Goal: Task Accomplishment & Management: Use online tool/utility

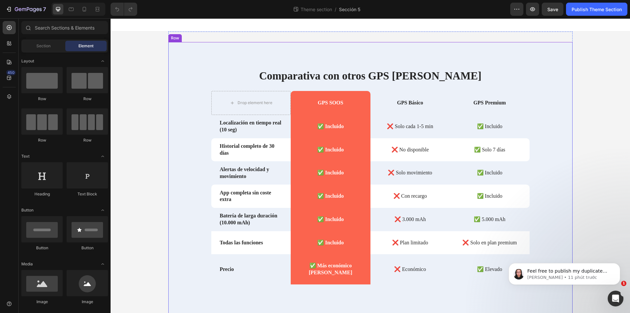
click at [178, 91] on div "Comparativa con otros GPS del mercado Heading Drop element here GPS SOOS Text B…" at bounding box center [370, 186] width 404 height 237
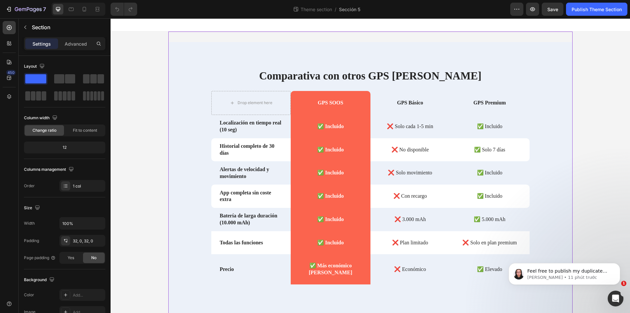
click at [288, 34] on div "Comparativa con otros GPS del mercado Heading Drop element here GPS SOOS Text B…" at bounding box center [370, 182] width 404 height 300
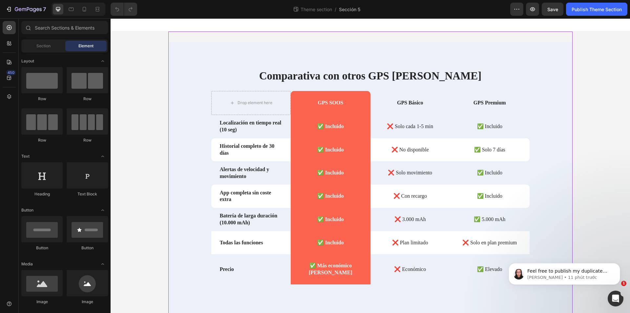
click at [146, 79] on div "Comparativa con otros GPS del mercado Heading Drop element here GPS SOOS Text B…" at bounding box center [371, 182] width 520 height 300
click at [9, 97] on icon at bounding box center [9, 96] width 4 height 5
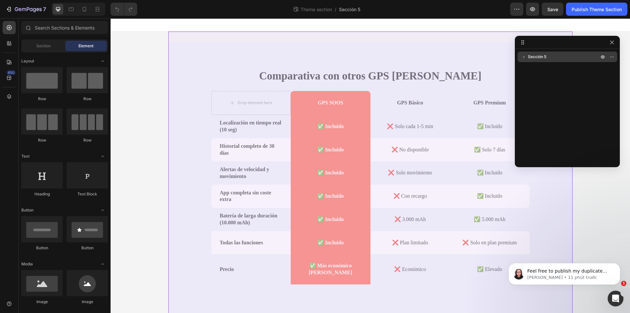
click at [522, 56] on icon "button" at bounding box center [524, 57] width 7 height 7
click at [539, 60] on span "Sección 5" at bounding box center [537, 57] width 18 height 7
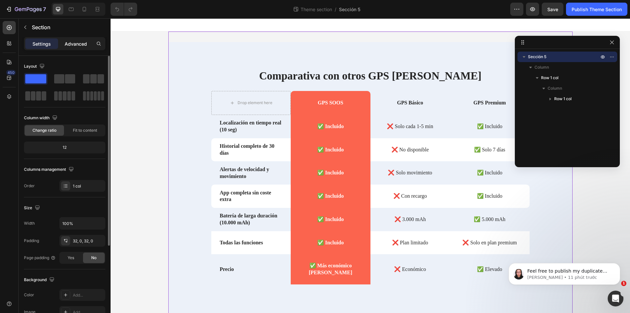
click at [79, 44] on p "Advanced" at bounding box center [76, 43] width 22 height 7
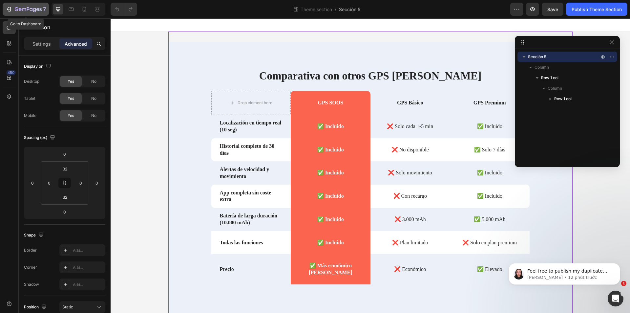
click at [35, 11] on icon "button" at bounding box center [34, 10] width 3 height 4
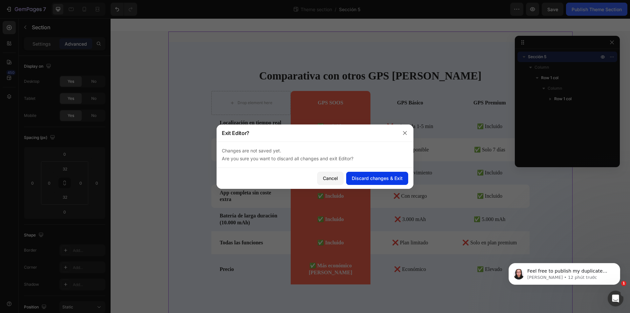
click at [368, 179] on div "Discard changes & Exit" at bounding box center [377, 178] width 51 height 7
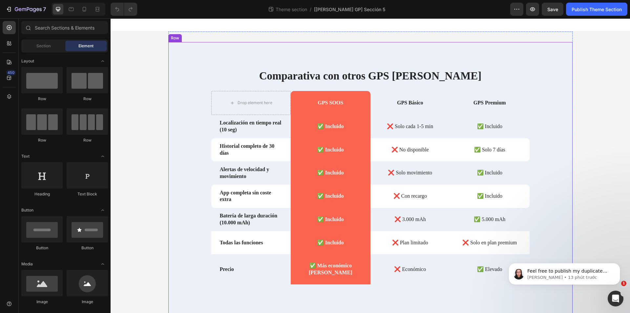
click at [448, 62] on div "Comparativa con otros GPS del mercado Heading Drop element here GPS SOOS Text B…" at bounding box center [370, 181] width 404 height 279
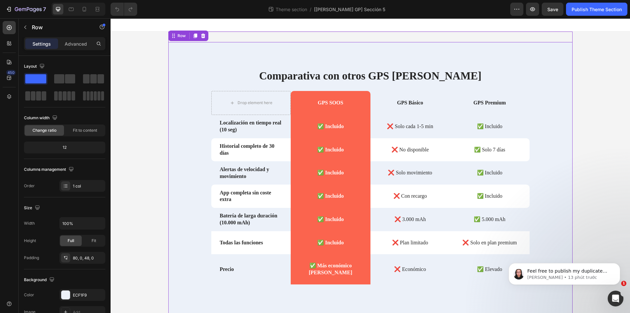
click at [367, 35] on div "Comparativa con otros GPS del mercado Heading Drop element here GPS SOOS Text B…" at bounding box center [370, 182] width 404 height 300
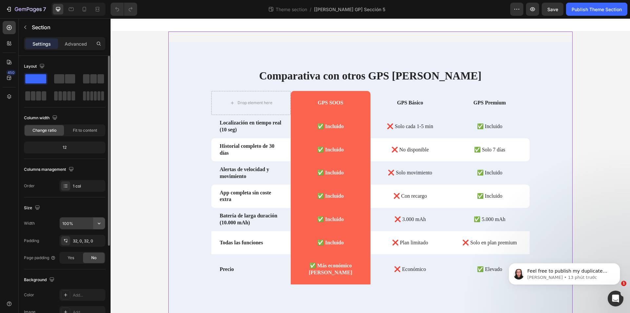
click at [101, 226] on icon "button" at bounding box center [99, 223] width 7 height 7
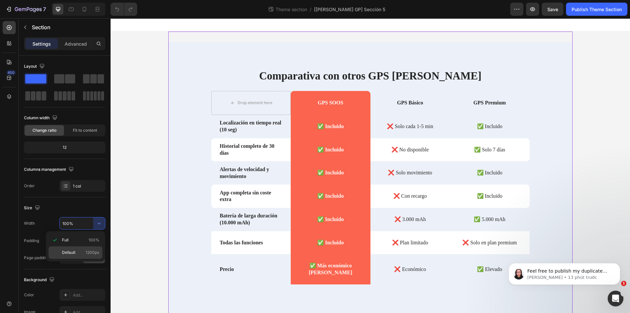
click at [85, 249] on p "Default 1200px" at bounding box center [80, 252] width 37 height 6
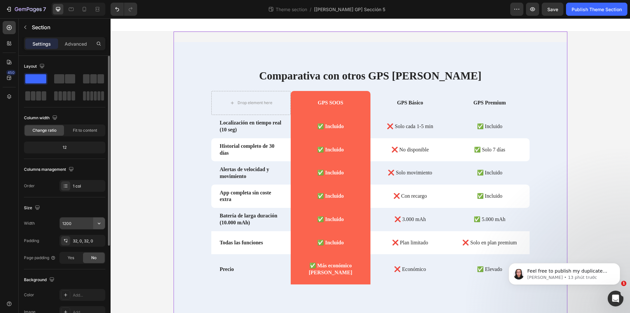
click at [97, 225] on icon "button" at bounding box center [99, 223] width 7 height 7
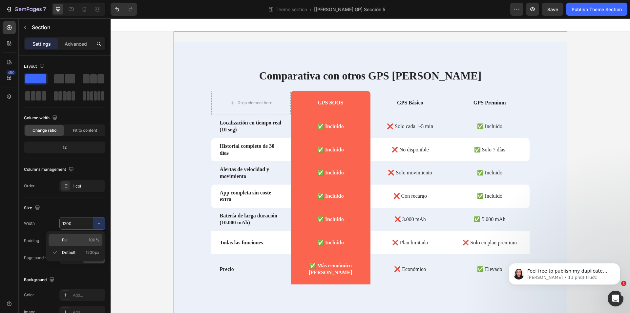
click at [87, 240] on p "Full 100%" at bounding box center [80, 240] width 37 height 6
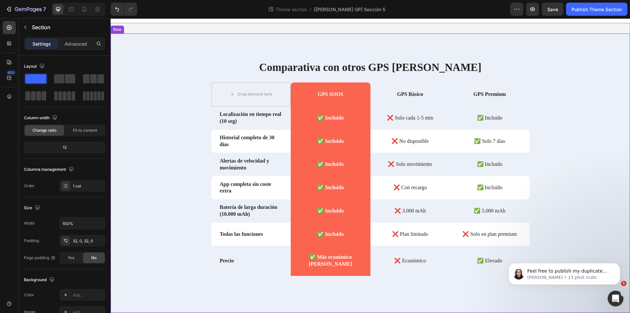
scroll to position [12, 0]
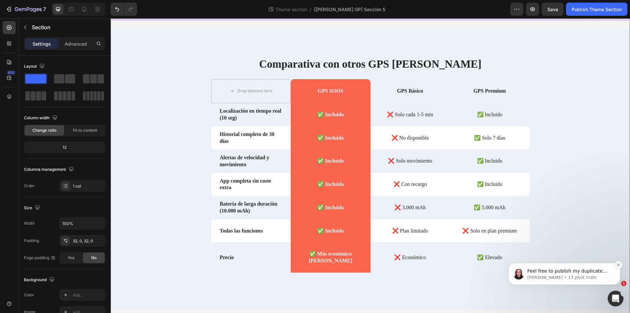
click at [618, 265] on icon "Dismiss notification" at bounding box center [618, 265] width 2 height 2
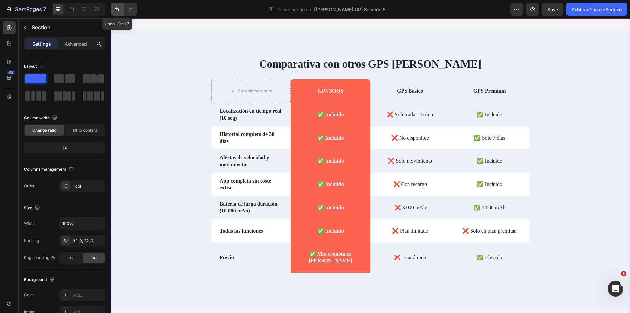
click at [118, 9] on icon "Undo/Redo" at bounding box center [117, 9] width 4 height 4
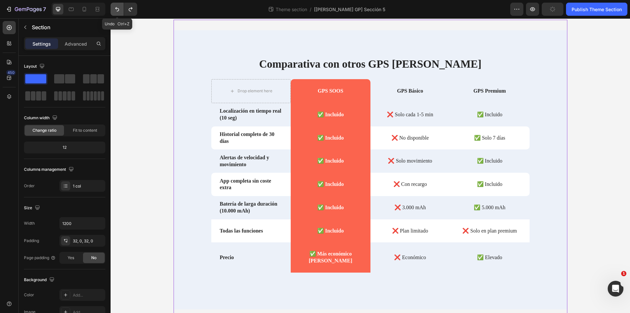
click at [118, 9] on icon "Undo/Redo" at bounding box center [117, 9] width 4 height 4
type input "100%"
click at [337, 300] on icon at bounding box center [338, 299] width 3 height 3
click at [535, 10] on icon "button" at bounding box center [532, 9] width 7 height 7
click at [611, 11] on div "Publish Theme Section" at bounding box center [597, 9] width 50 height 7
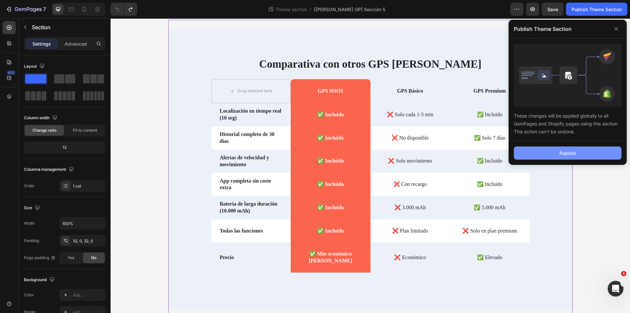
click at [567, 150] on div "Publish" at bounding box center [568, 153] width 16 height 7
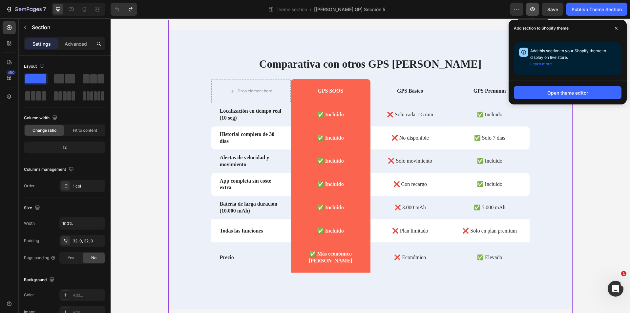
click at [535, 10] on icon "button" at bounding box center [532, 9] width 7 height 7
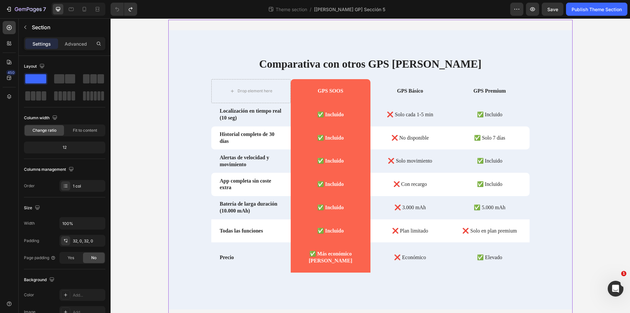
click at [137, 211] on div "Comparativa con otros GPS del mercado Heading Drop element here GPS SOOS Text B…" at bounding box center [371, 170] width 520 height 300
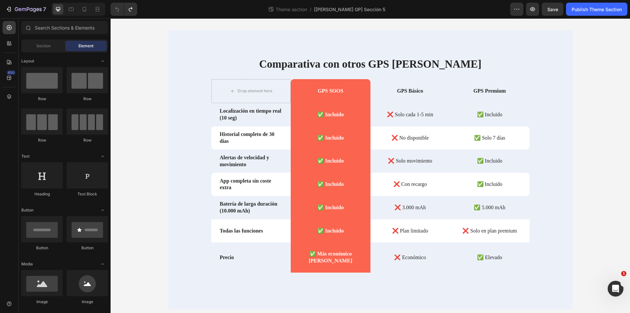
click at [150, 139] on div "Comparativa con otros GPS del mercado Heading Drop element here GPS SOOS Text B…" at bounding box center [371, 170] width 520 height 300
click at [6, 91] on div at bounding box center [9, 96] width 13 height 13
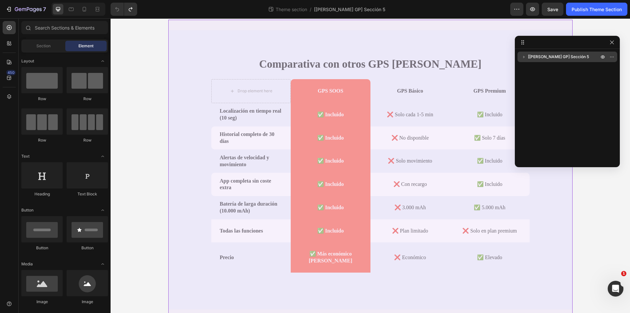
click at [522, 58] on icon "button" at bounding box center [524, 57] width 7 height 7
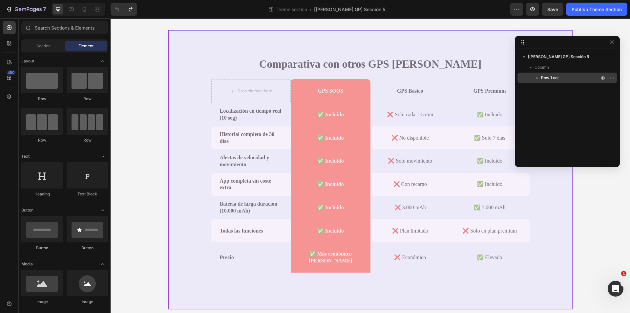
click at [554, 76] on span "Row 1 col" at bounding box center [549, 78] width 17 height 7
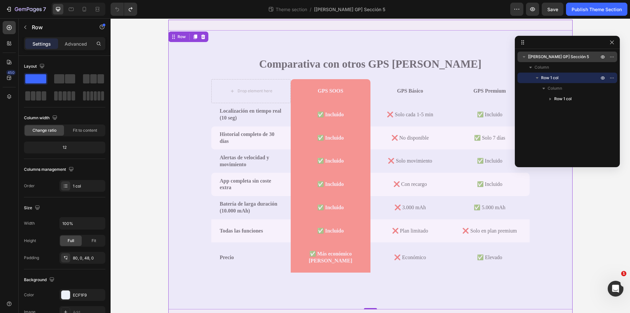
click at [553, 57] on span "[Henry GP] Sección 5" at bounding box center [558, 57] width 61 height 7
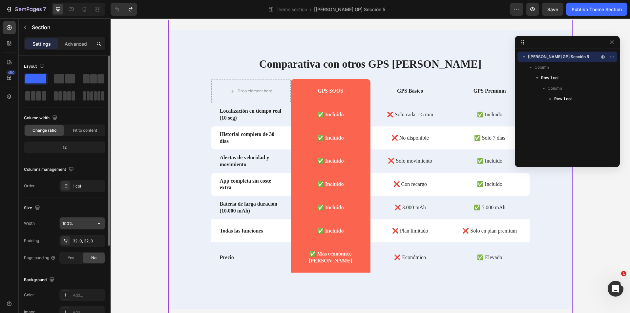
click at [83, 226] on input "100%" at bounding box center [82, 223] width 45 height 12
click at [99, 222] on icon "button" at bounding box center [99, 223] width 7 height 7
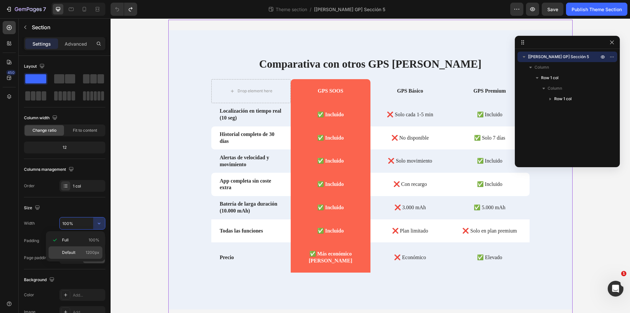
click at [83, 253] on p "Default 1200px" at bounding box center [80, 252] width 37 height 6
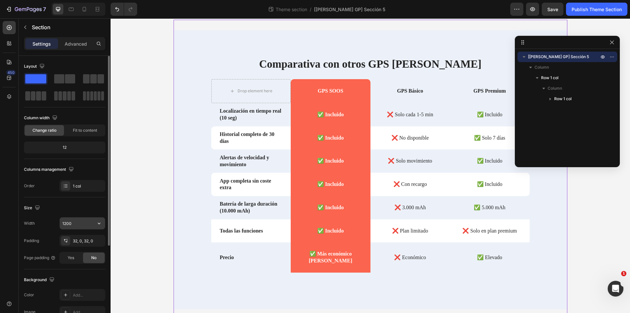
click at [99, 225] on icon "button" at bounding box center [99, 223] width 7 height 7
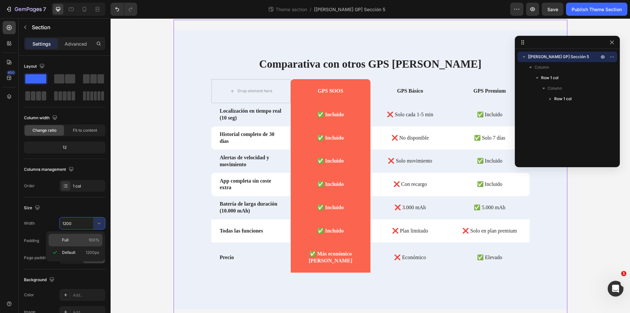
click at [84, 237] on p "Full 100%" at bounding box center [80, 240] width 37 height 6
type input "100%"
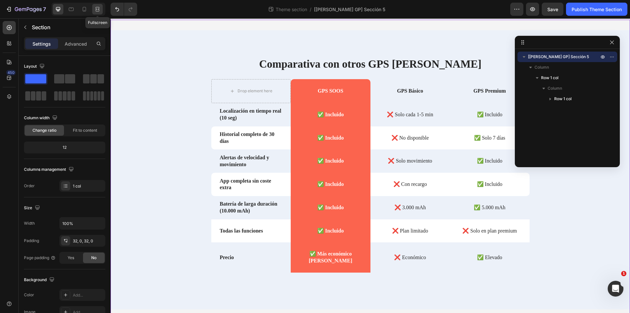
click at [99, 7] on icon at bounding box center [97, 9] width 7 height 7
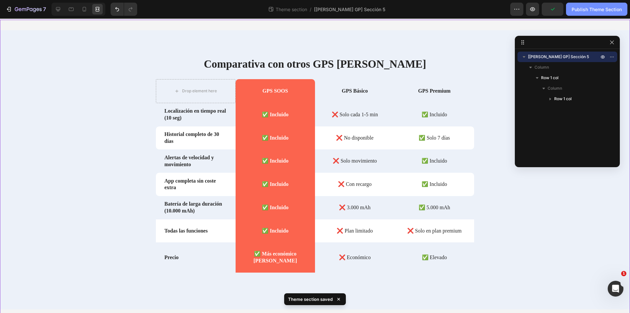
click at [587, 11] on div "Publish Theme Section" at bounding box center [597, 9] width 50 height 7
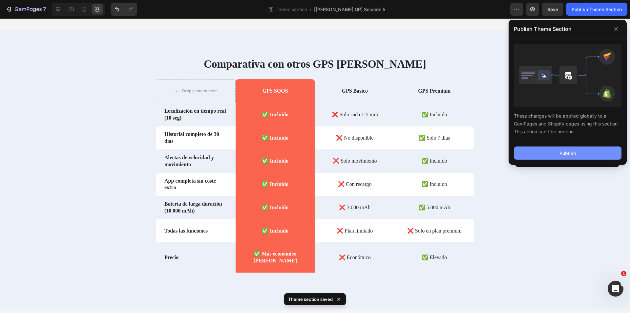
click at [577, 152] on button "Publish" at bounding box center [568, 152] width 108 height 13
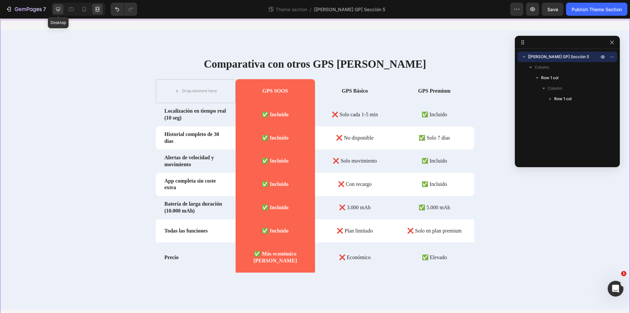
click at [59, 10] on icon at bounding box center [58, 9] width 4 height 4
